Goal: Information Seeking & Learning: Check status

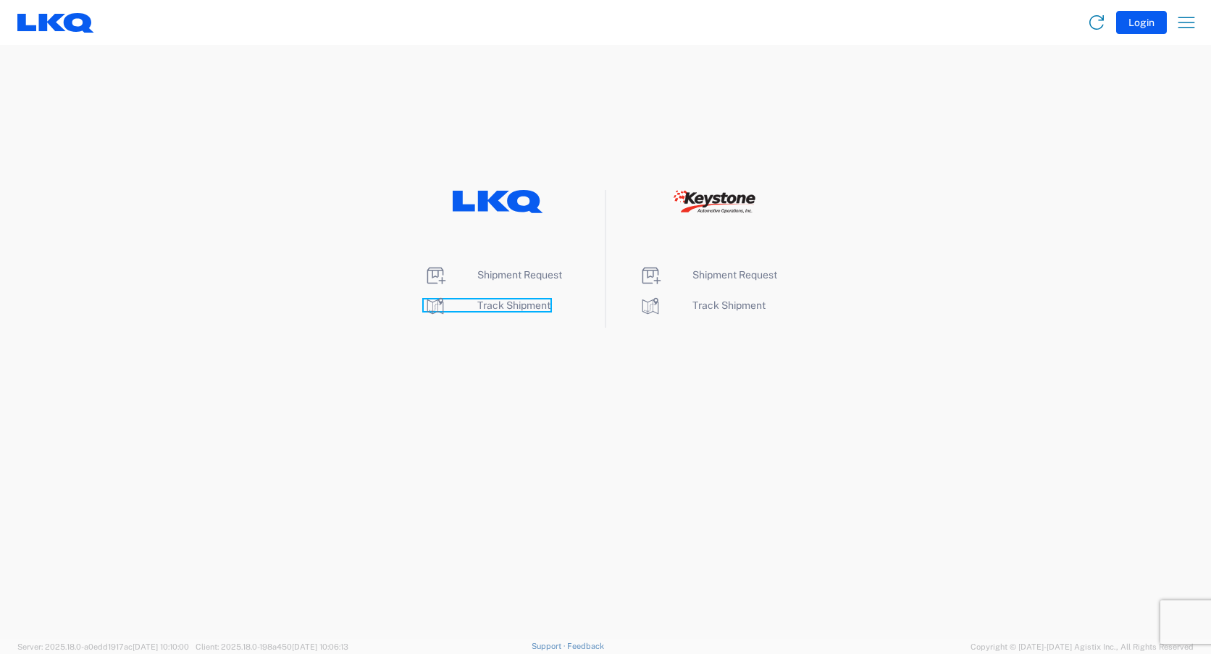
click at [519, 305] on span "Track Shipment" at bounding box center [513, 305] width 73 height 12
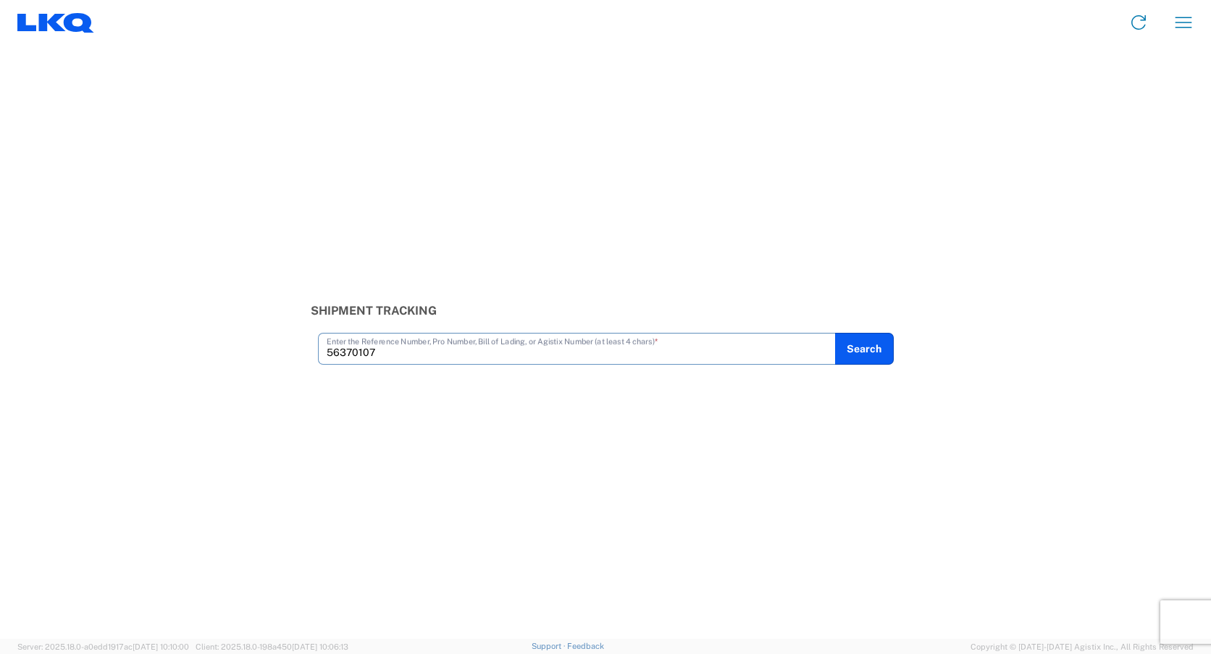
type input "56370107"
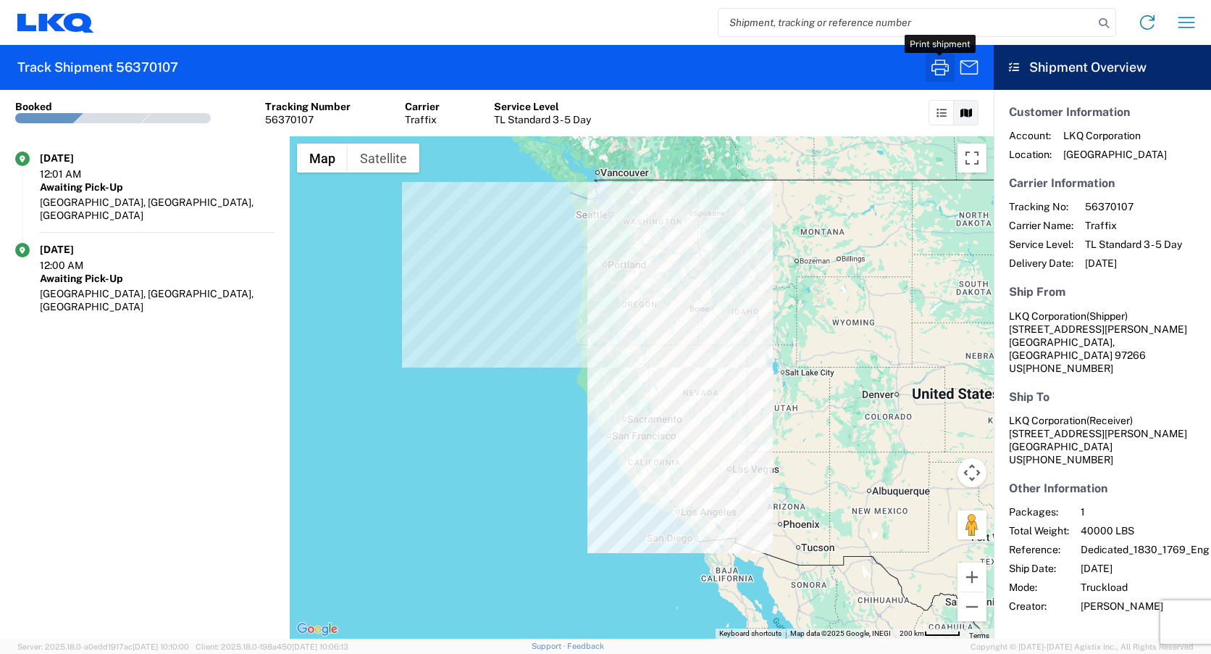
click at [939, 72] on icon "button" at bounding box center [940, 67] width 23 height 23
